Goal: Information Seeking & Learning: Learn about a topic

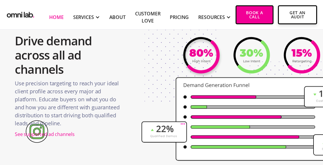
scroll to position [711, 0]
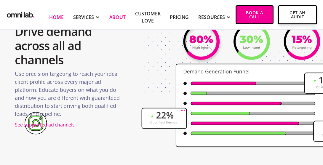
click at [118, 17] on link "About" at bounding box center [117, 17] width 16 height 7
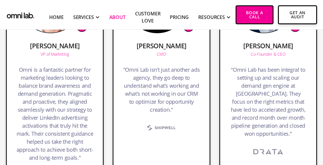
scroll to position [819, 0]
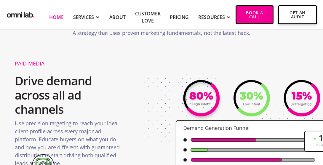
scroll to position [661, 0]
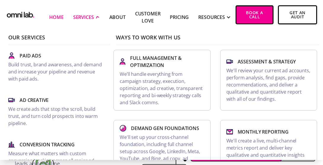
click at [91, 18] on div "SERVICES" at bounding box center [83, 17] width 21 height 7
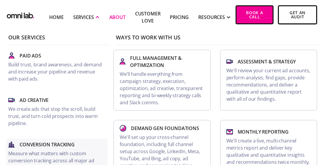
scroll to position [488, 0]
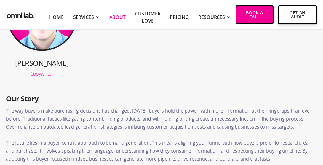
click at [118, 17] on link "About" at bounding box center [117, 17] width 16 height 7
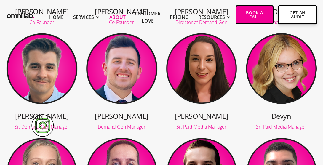
scroll to position [179, 0]
